Goal: Check status: Check status

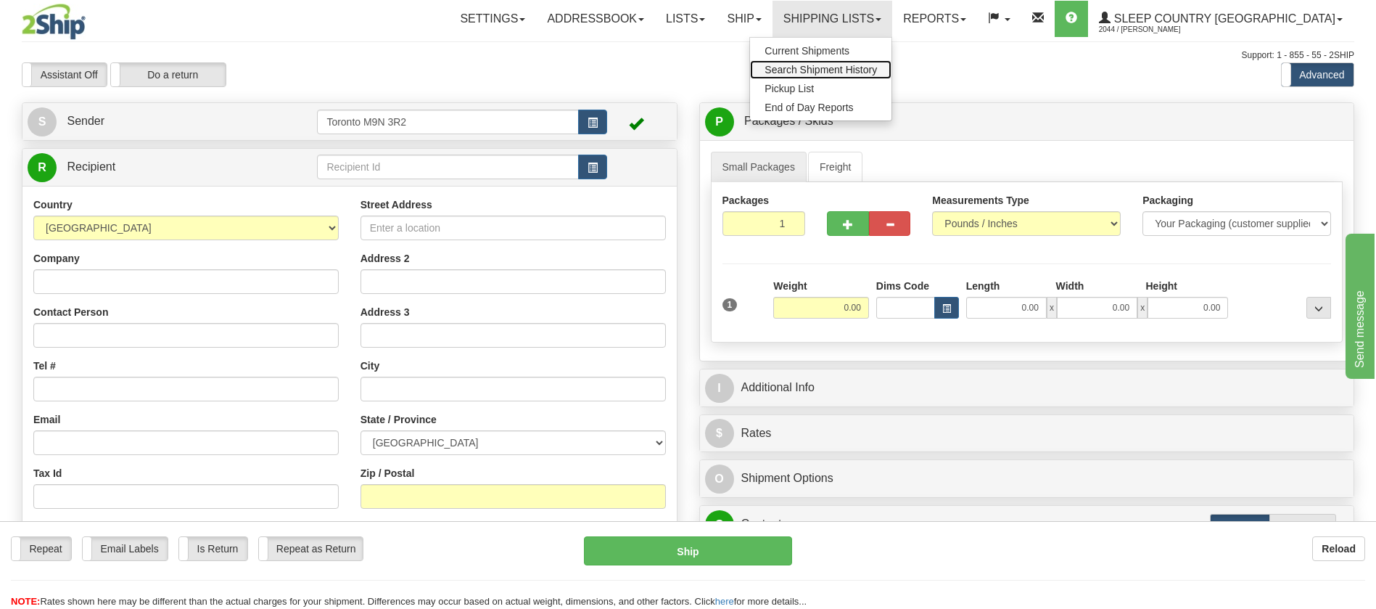
click at [873, 64] on span "Search Shipment History" at bounding box center [821, 70] width 112 height 12
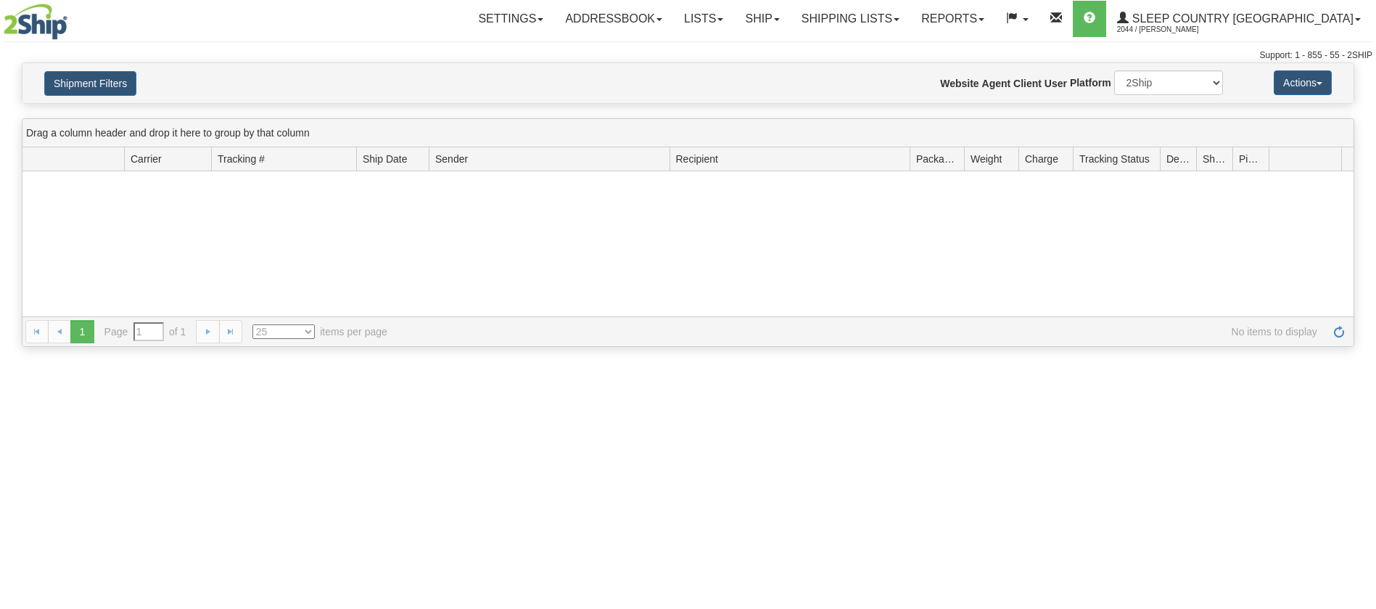
type input "From 08/10/2025 To 08/11/2025"
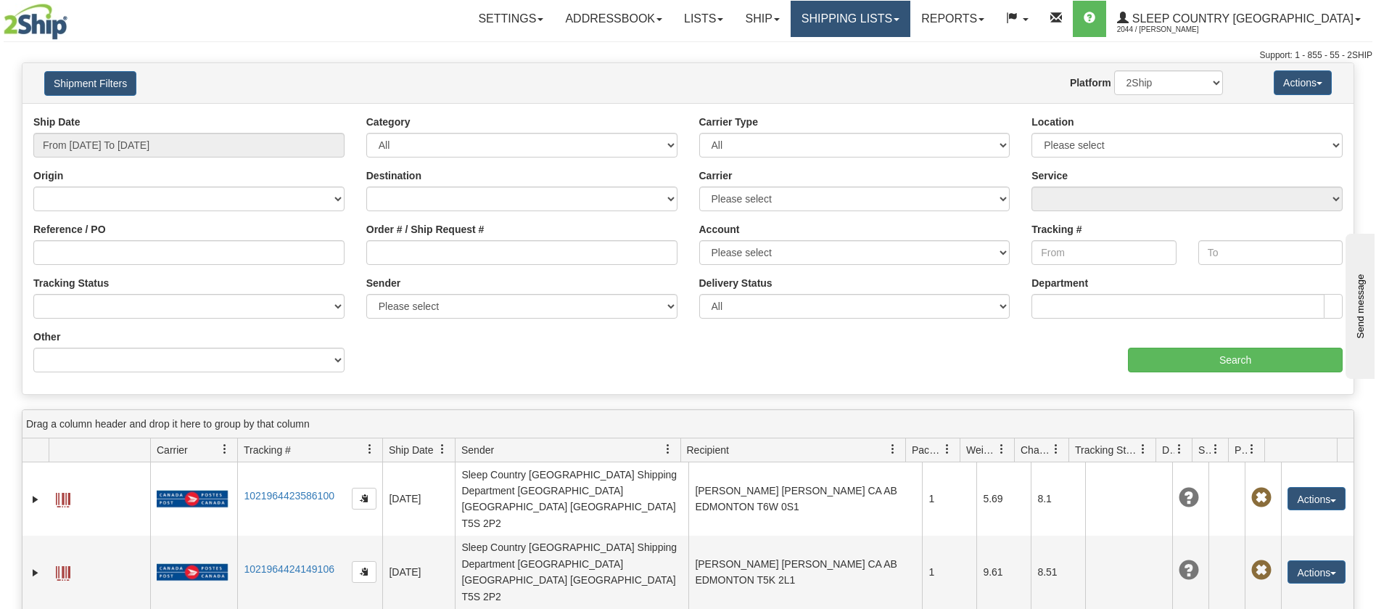
click at [902, 29] on link "Shipping lists" at bounding box center [851, 19] width 120 height 36
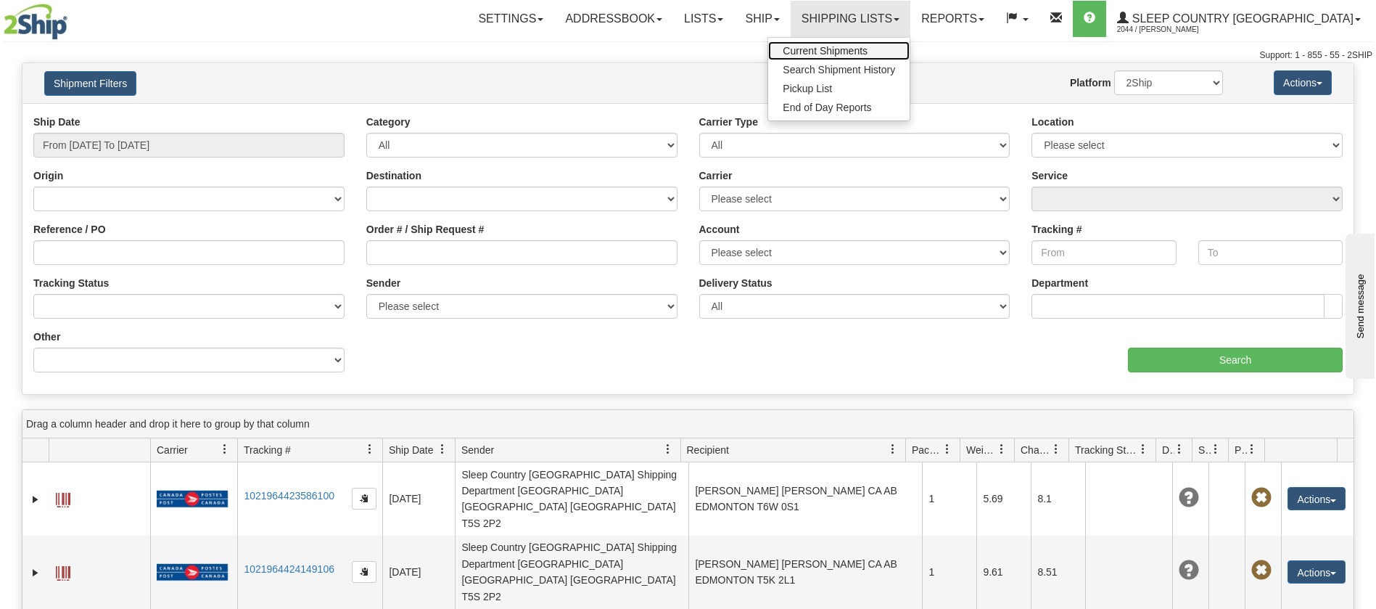
click at [868, 54] on span "Current Shipments" at bounding box center [825, 51] width 85 height 12
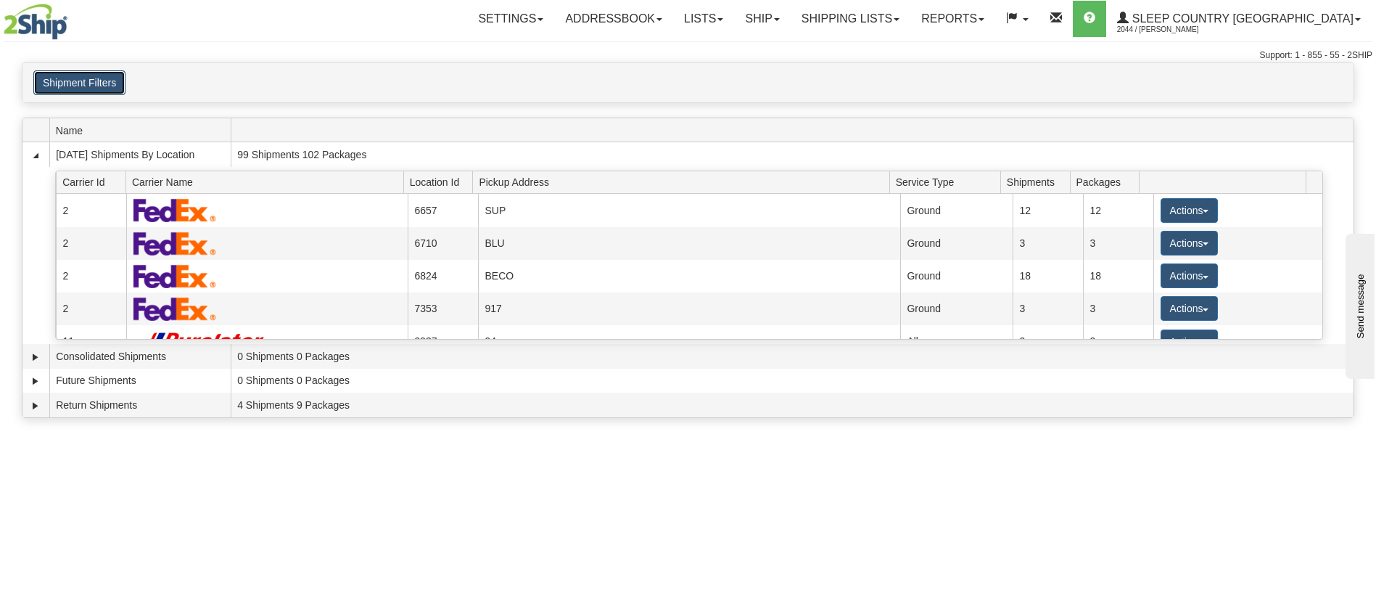
click at [87, 89] on button "Shipment Filters" at bounding box center [79, 82] width 92 height 25
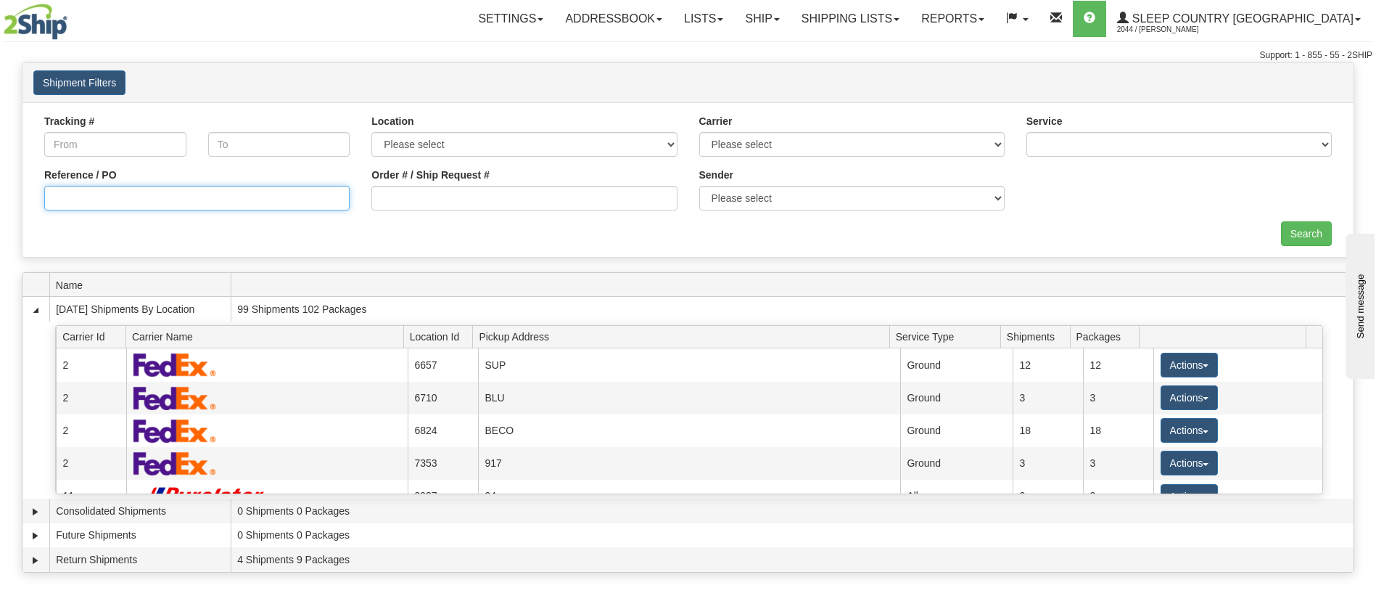
click at [118, 203] on input "Reference / PO" at bounding box center [196, 198] width 305 height 25
paste input "9002H974061"
type input "9002H974061"
click at [1300, 229] on input "Search" at bounding box center [1306, 233] width 51 height 25
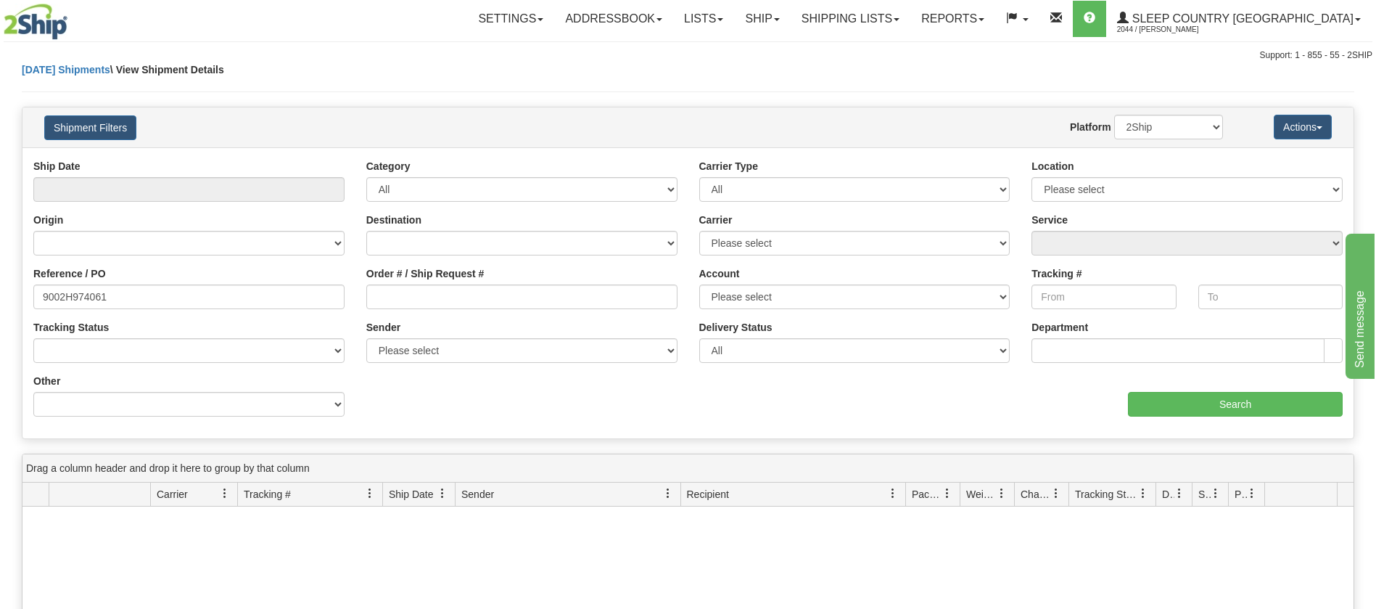
click at [106, 111] on div "Shipment Filters Website Agent Nothing selected Client User Platform 2Ship Impo…" at bounding box center [687, 127] width 1331 height 40
click at [110, 128] on button "Shipment Filters" at bounding box center [90, 127] width 92 height 25
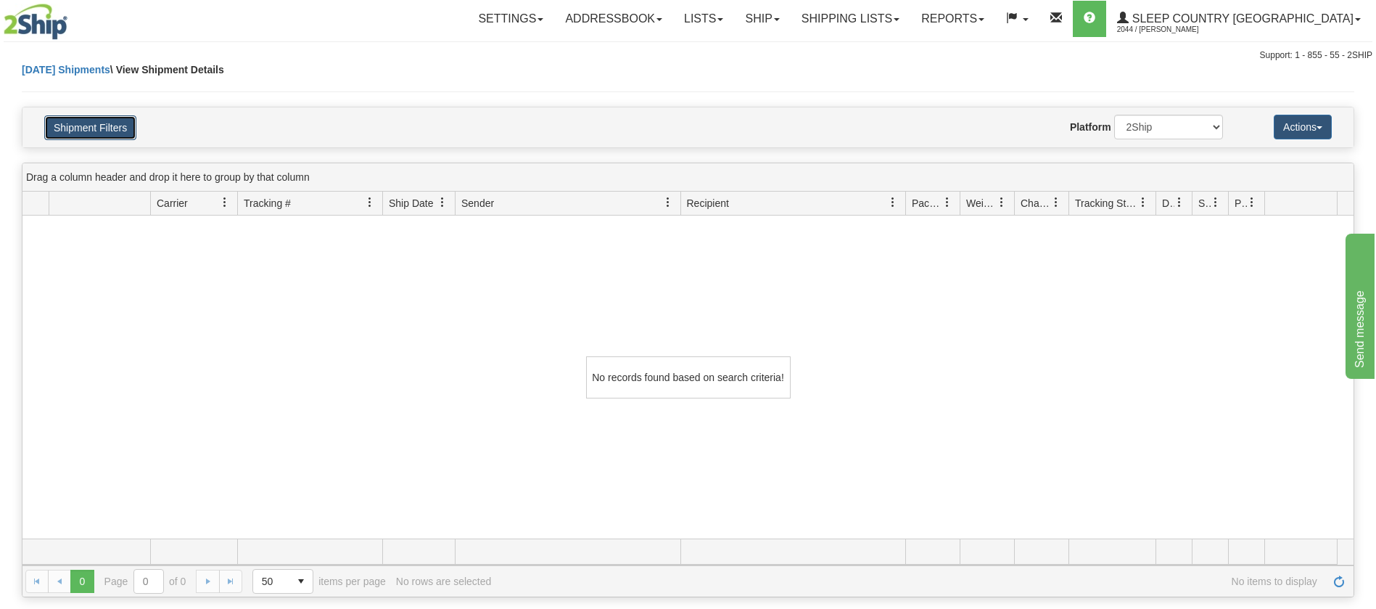
click at [114, 116] on button "Shipment Filters" at bounding box center [90, 127] width 92 height 25
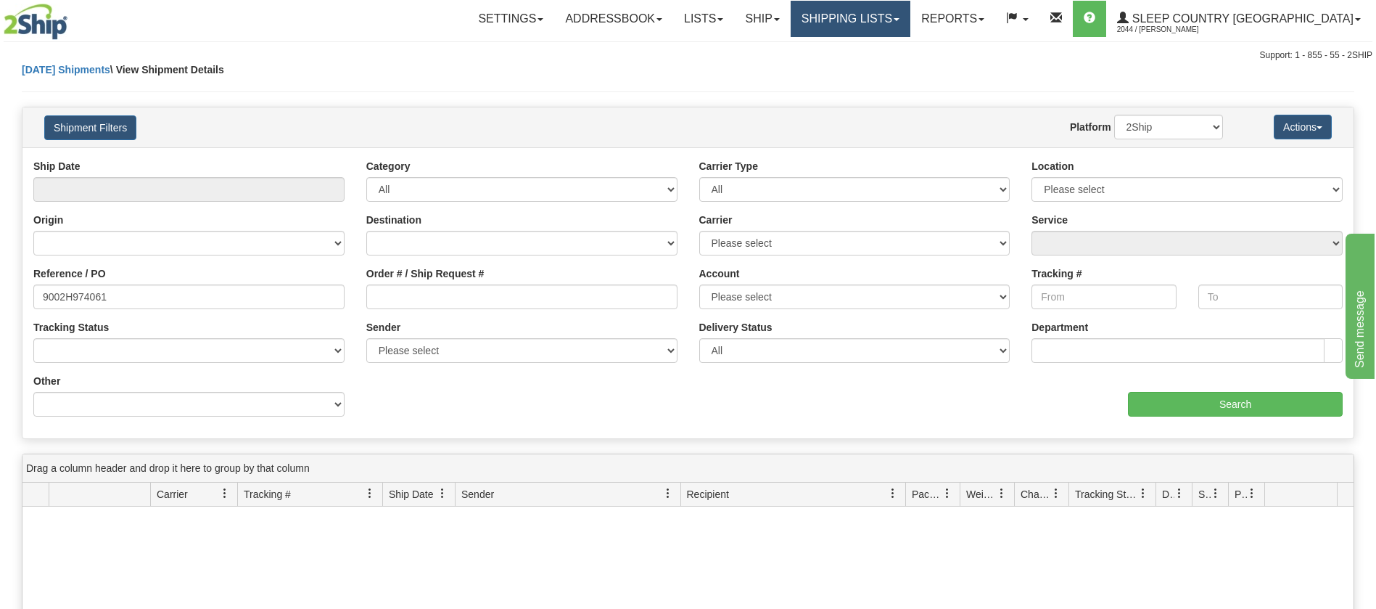
click at [906, 17] on link "Shipping lists" at bounding box center [851, 19] width 120 height 36
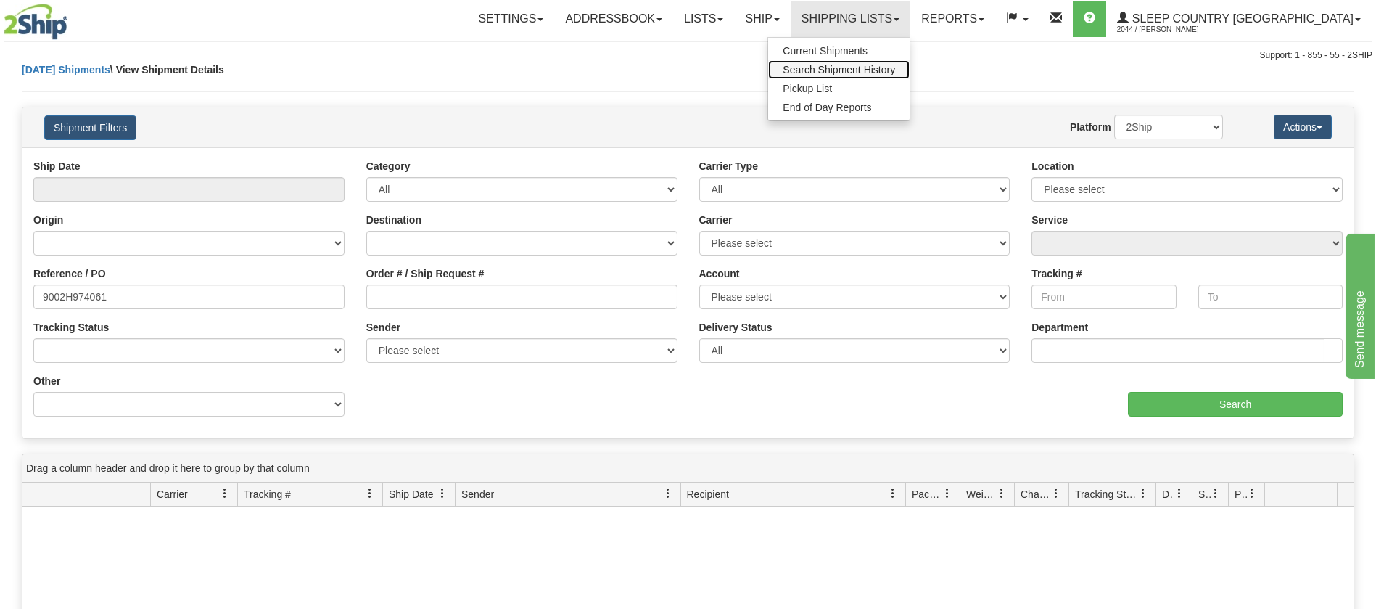
click at [895, 65] on span "Search Shipment History" at bounding box center [839, 70] width 112 height 12
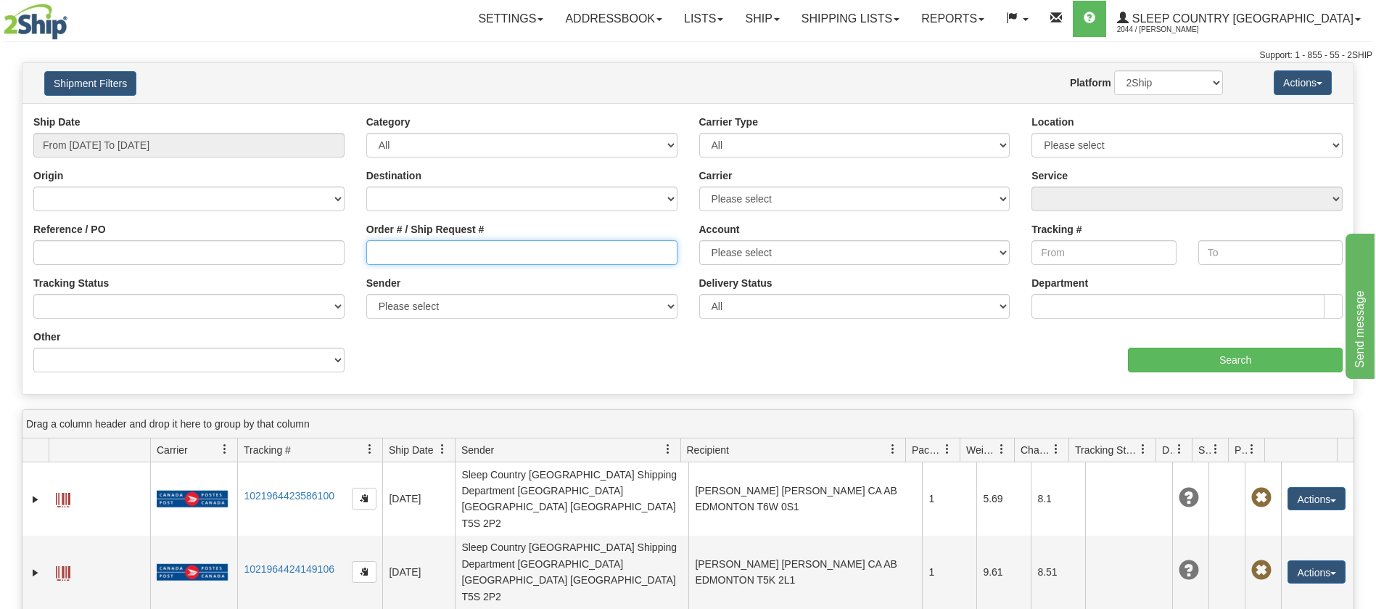
click at [422, 259] on input "Order # / Ship Request #" at bounding box center [521, 252] width 311 height 25
paste input "9002H974061"
type input "9002H974061"
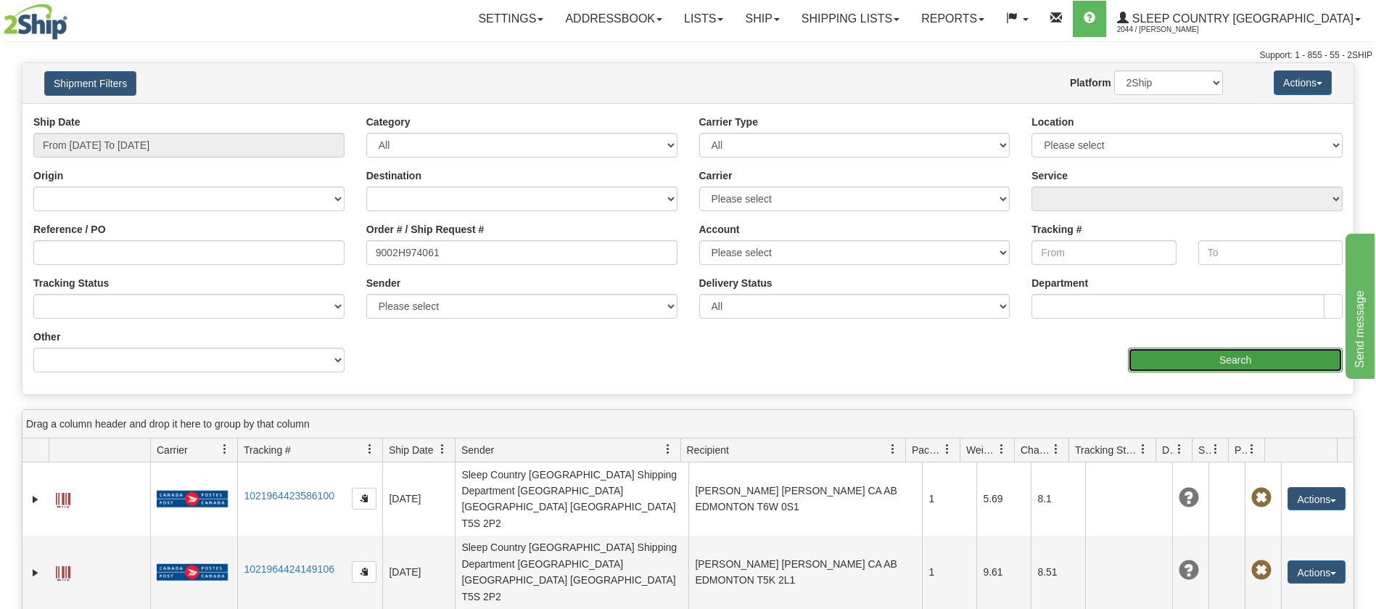
click at [1230, 364] on input "Search" at bounding box center [1235, 360] width 215 height 25
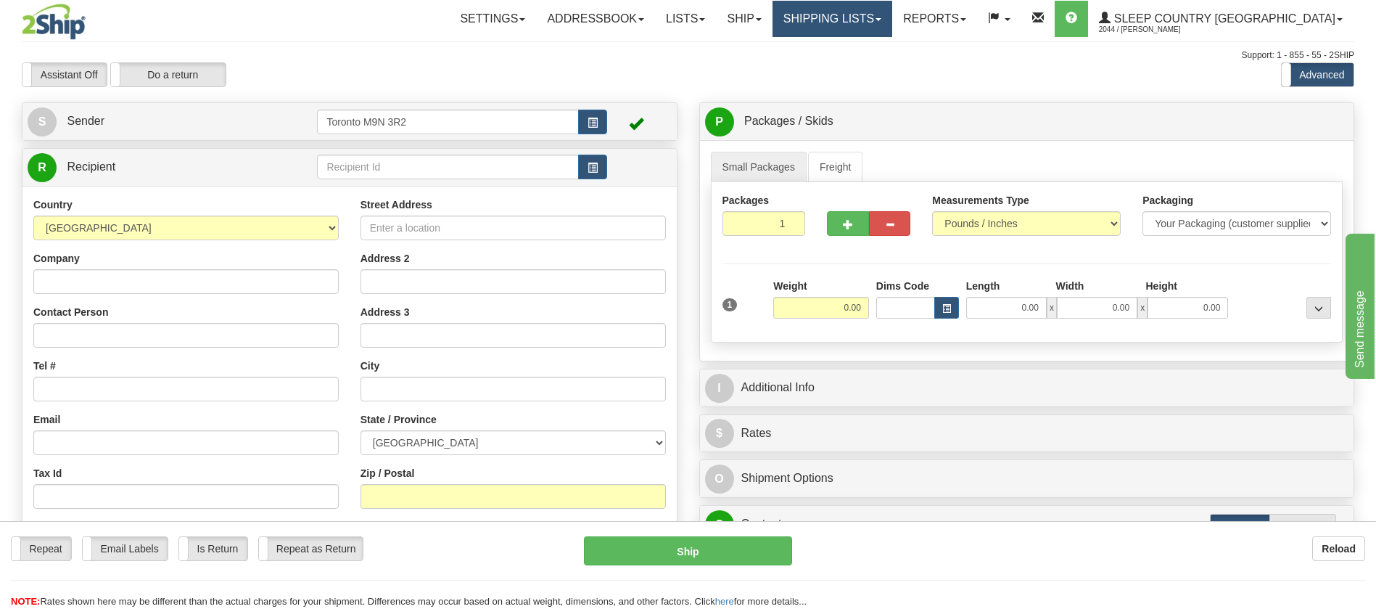
click at [867, 23] on link "Shipping lists" at bounding box center [833, 19] width 120 height 36
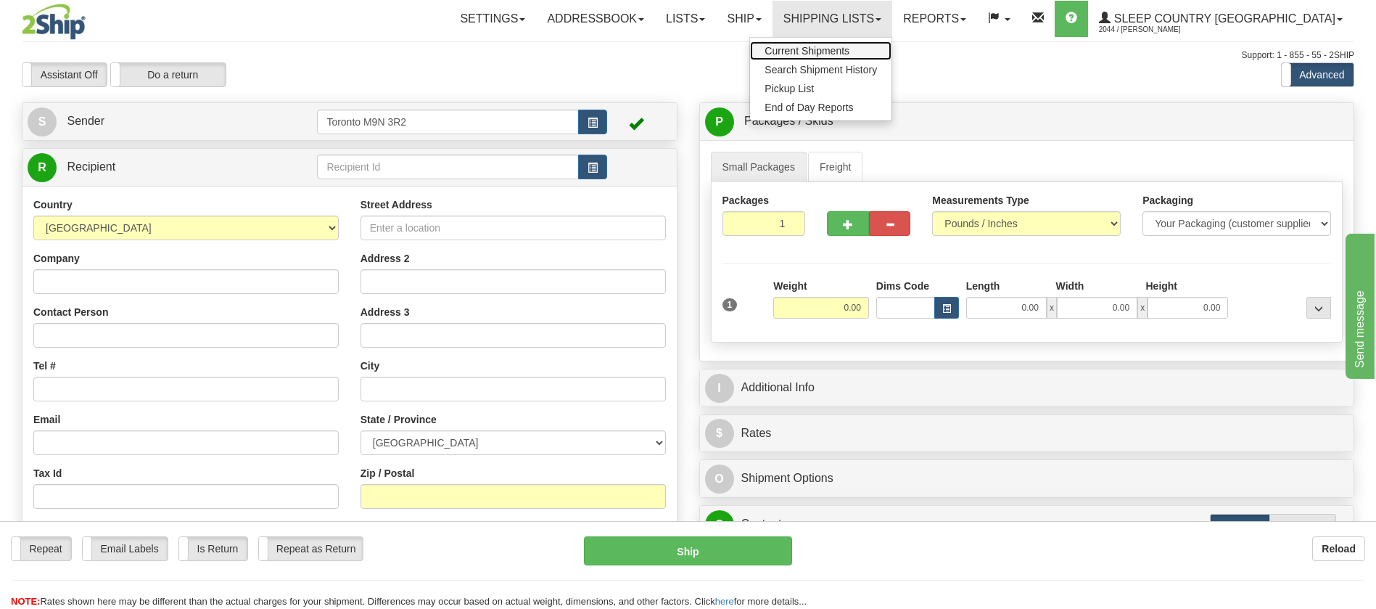
click at [850, 47] on span "Current Shipments" at bounding box center [807, 51] width 85 height 12
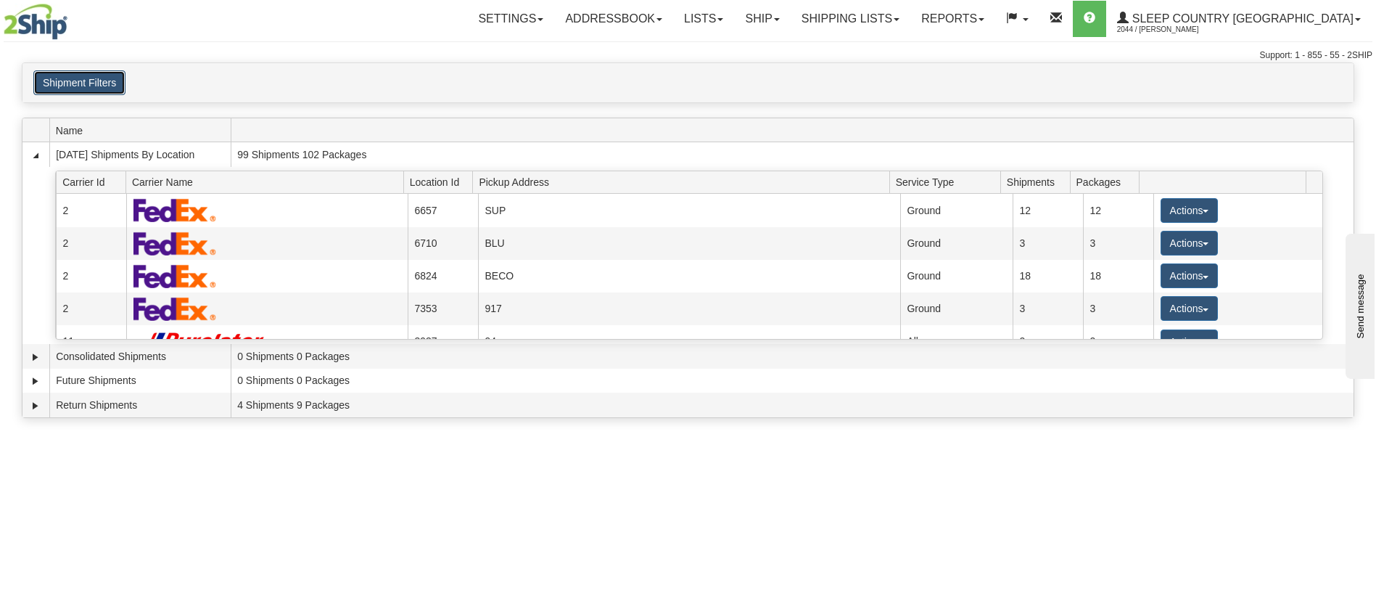
click at [85, 90] on button "Shipment Filters" at bounding box center [79, 82] width 92 height 25
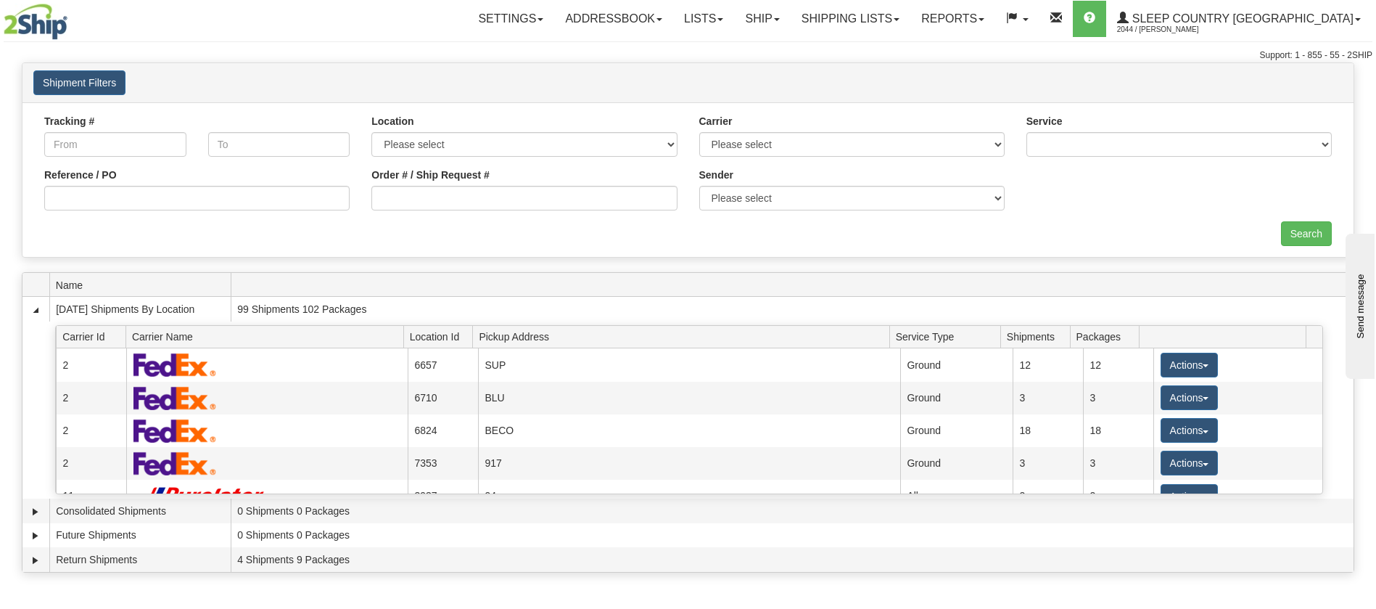
click at [163, 210] on div "Reference / PO" at bounding box center [196, 195] width 327 height 54
click at [159, 208] on input "Reference / PO" at bounding box center [196, 198] width 305 height 25
paste input "9002H974061"
type input "9002H974061"
drag, startPoint x: 1332, startPoint y: 238, endPoint x: 1309, endPoint y: 241, distance: 23.4
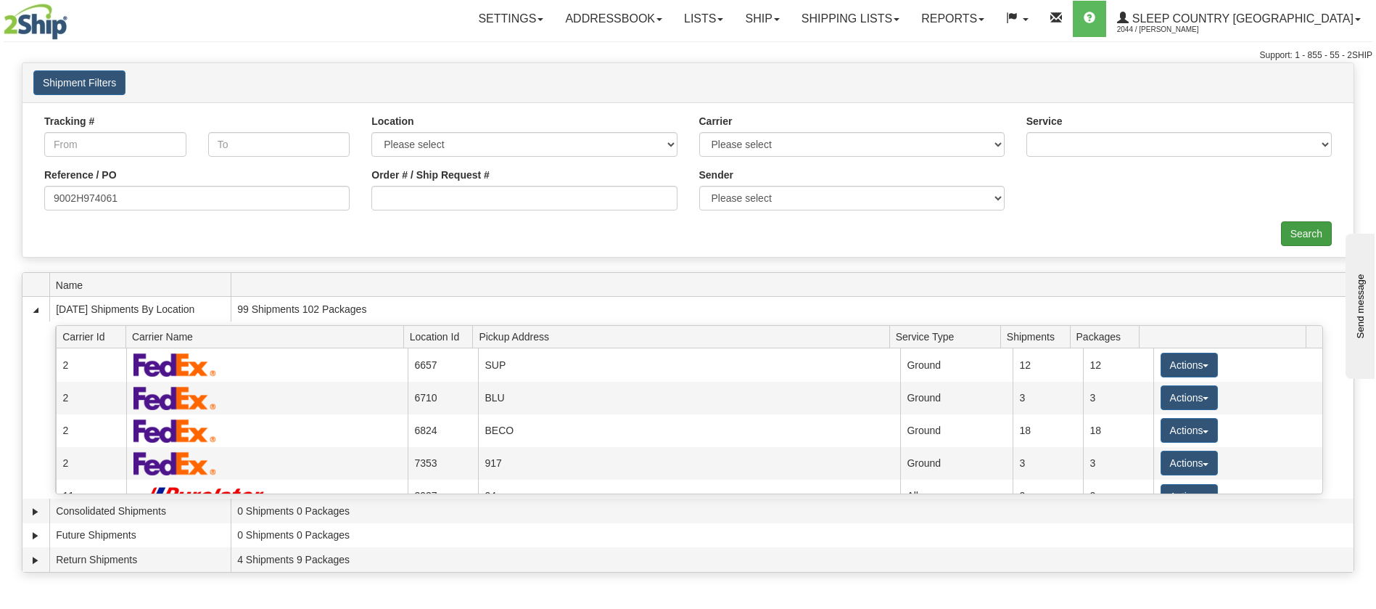
click at [1314, 239] on div "Search" at bounding box center [688, 233] width 1310 height 25
click at [1308, 241] on input "Search" at bounding box center [1306, 233] width 51 height 25
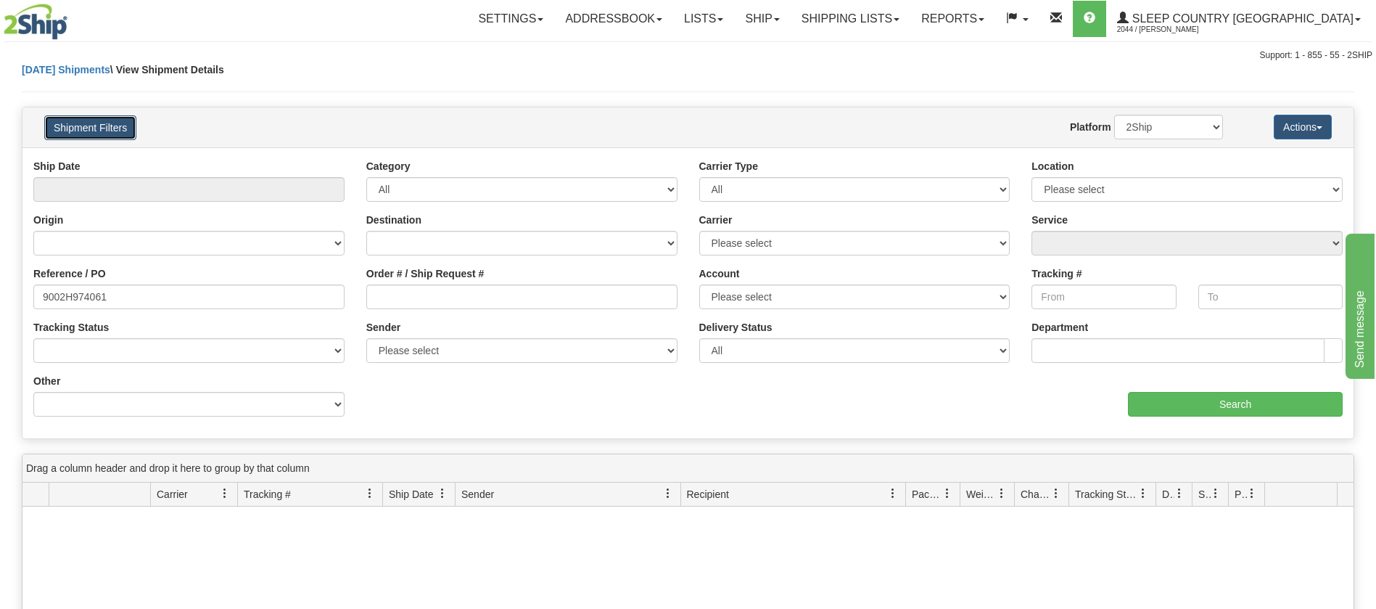
click at [95, 127] on button "Shipment Filters" at bounding box center [90, 127] width 92 height 25
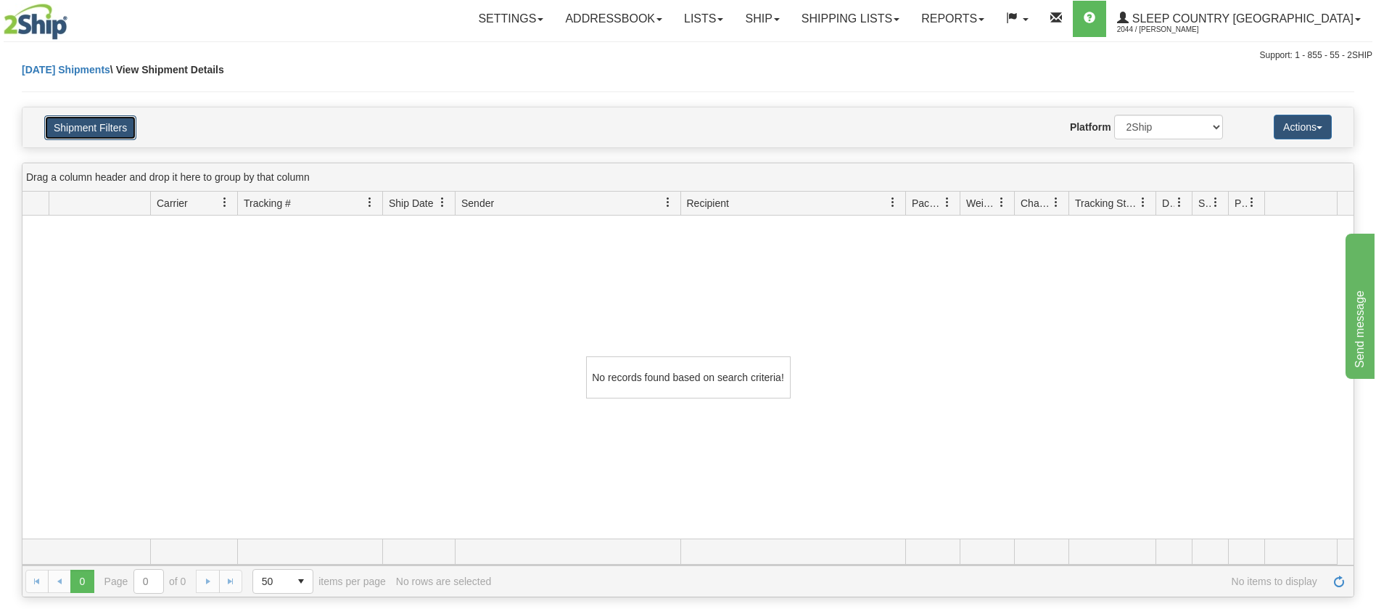
click at [96, 127] on button "Shipment Filters" at bounding box center [90, 127] width 92 height 25
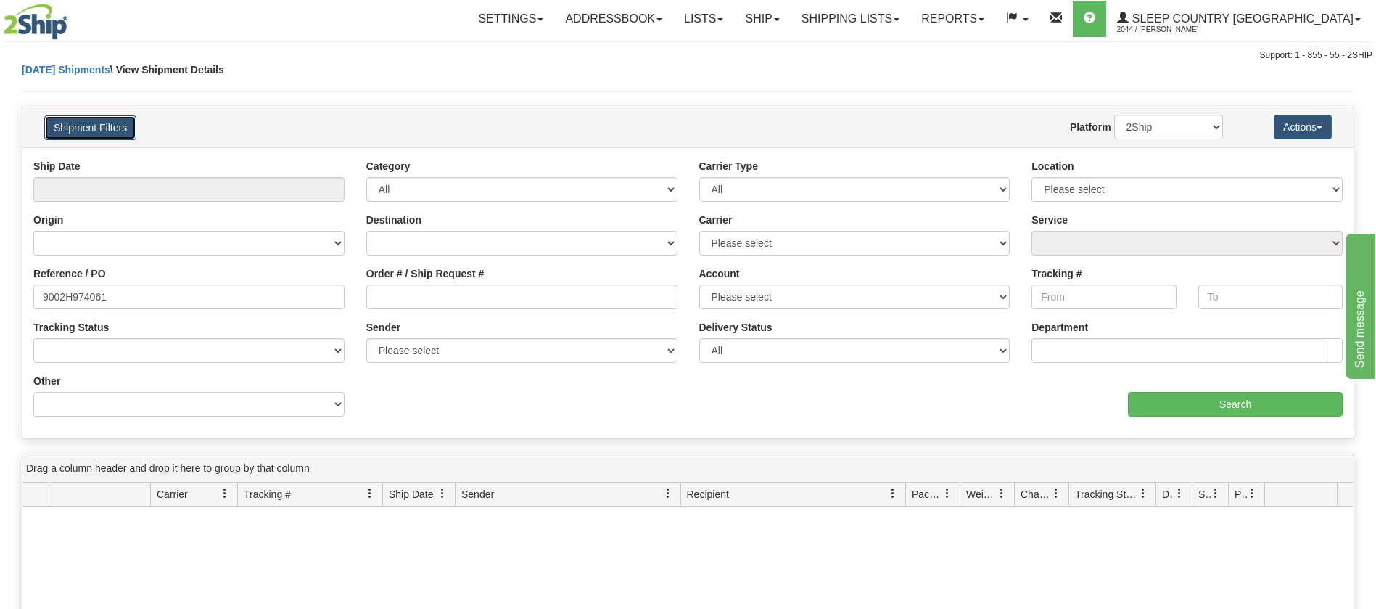
click at [97, 122] on button "Shipment Filters" at bounding box center [90, 127] width 92 height 25
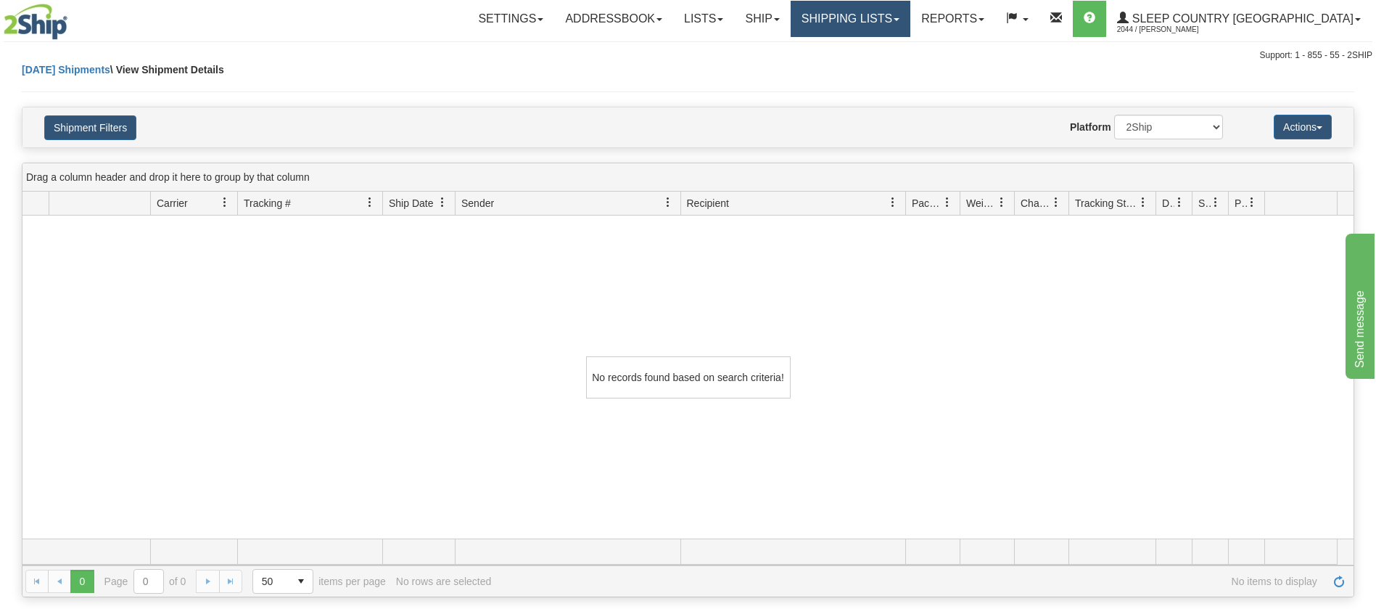
click at [888, 16] on link "Shipping lists" at bounding box center [851, 19] width 120 height 36
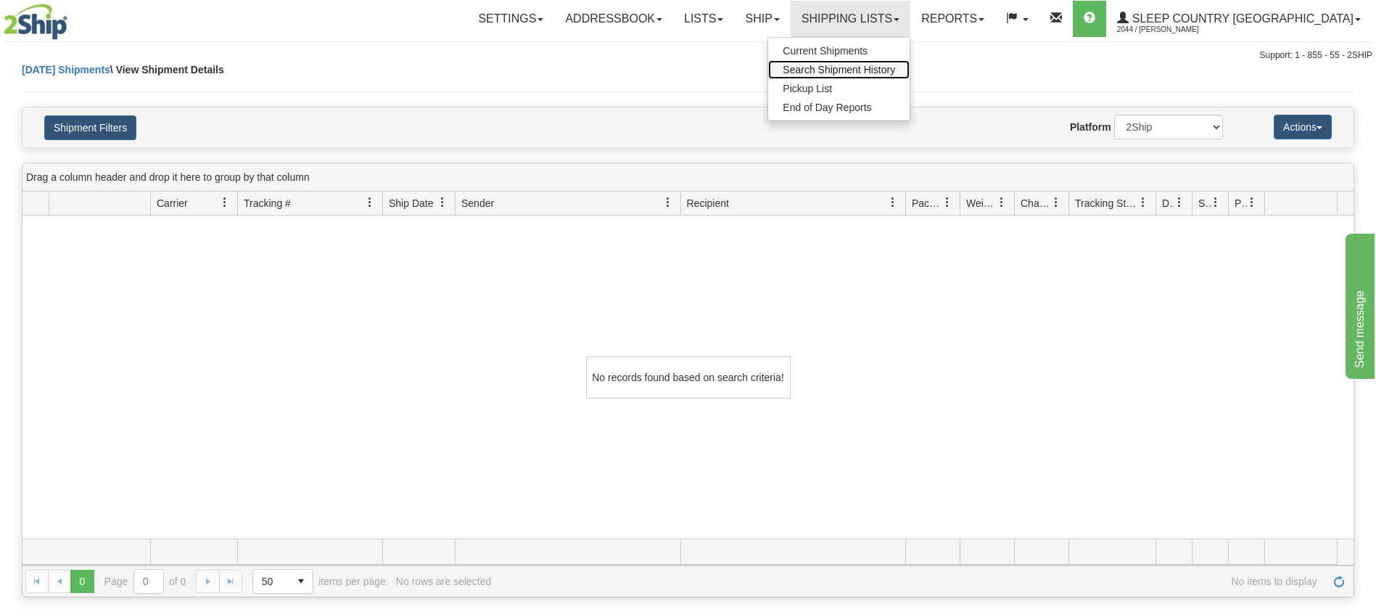
click at [901, 60] on link "Search Shipment History" at bounding box center [838, 69] width 141 height 19
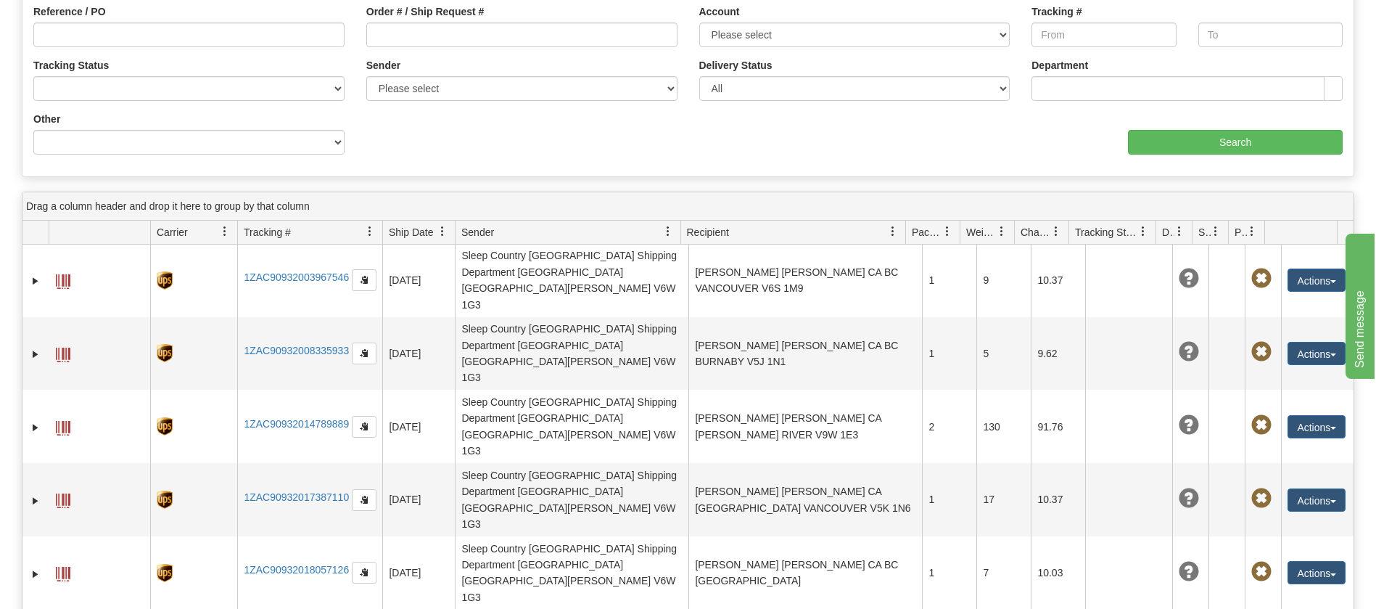
scroll to position [326, 0]
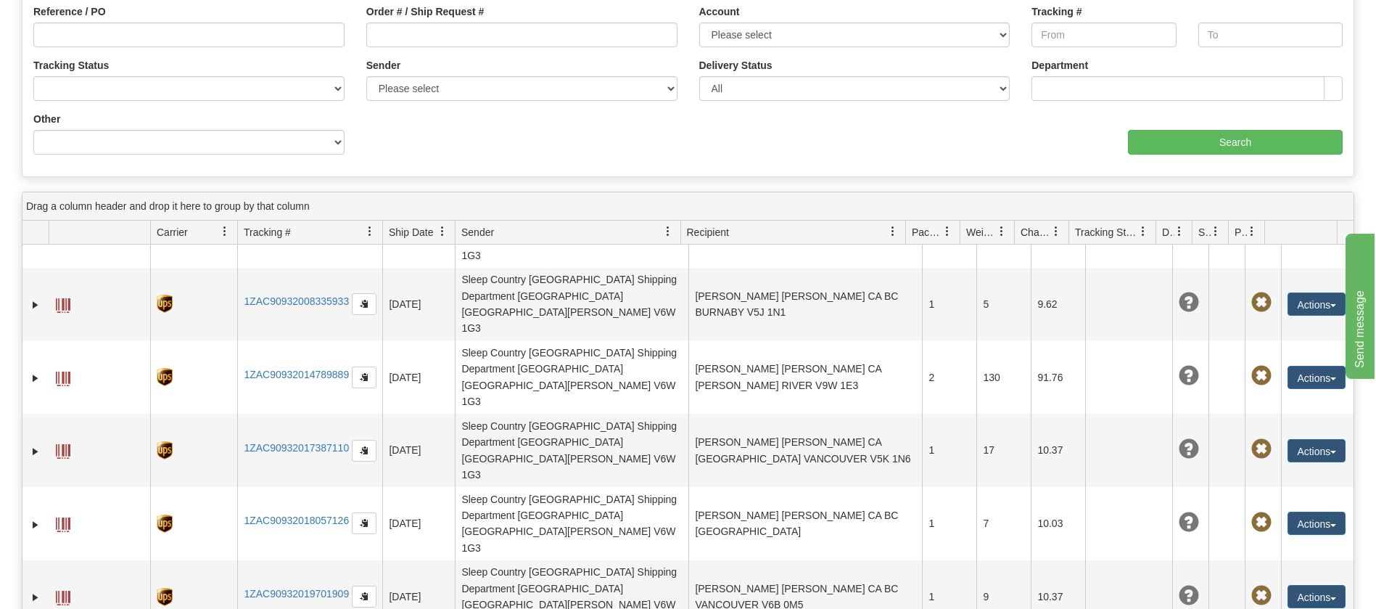
click at [894, 229] on span at bounding box center [893, 232] width 12 height 12
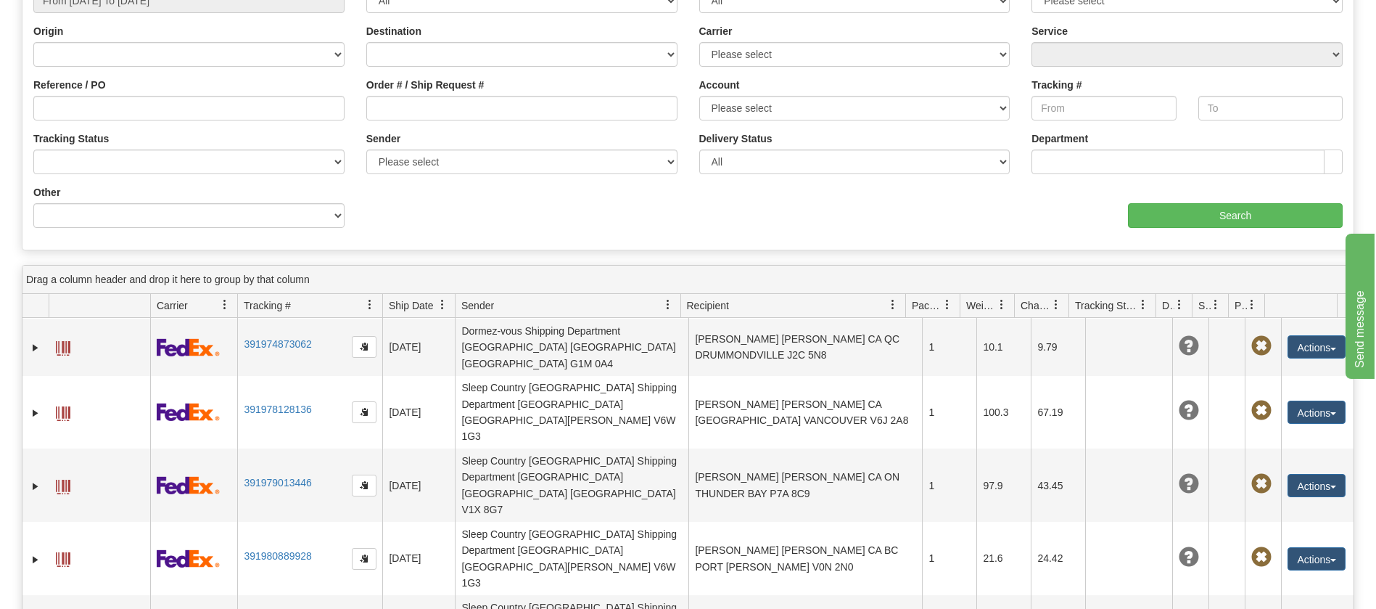
scroll to position [1169, 0]
